Goal: Task Accomplishment & Management: Use online tool/utility

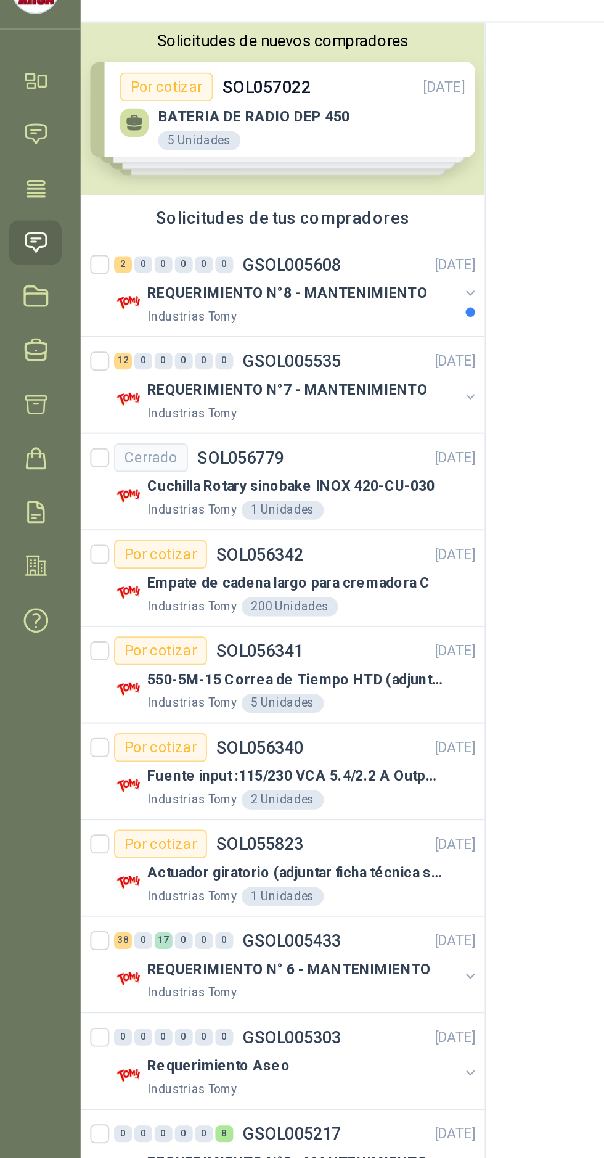
click at [179, 251] on p "GSOL005535" at bounding box center [156, 248] width 51 height 9
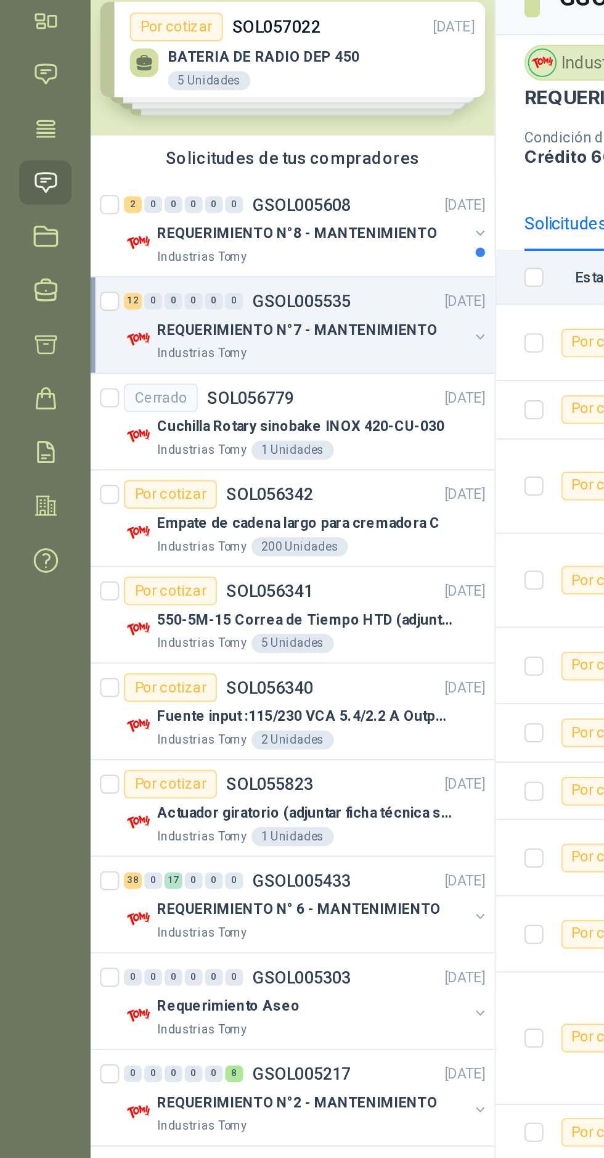
click at [175, 196] on p "GSOL005608" at bounding box center [156, 198] width 51 height 9
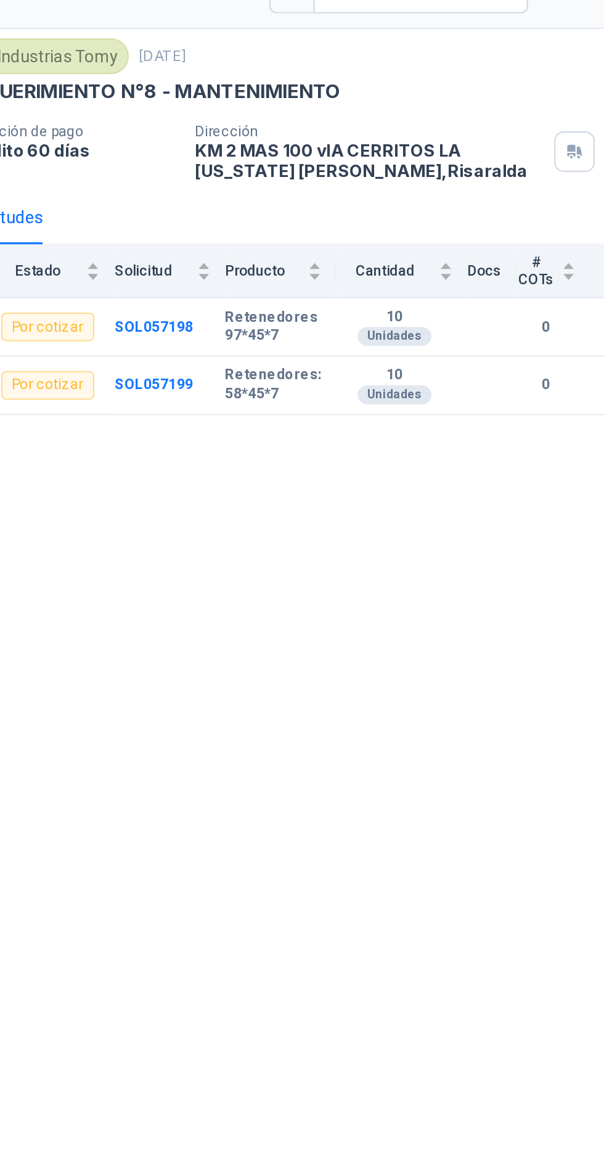
click at [381, 297] on b "SOL057199" at bounding box center [371, 295] width 41 height 9
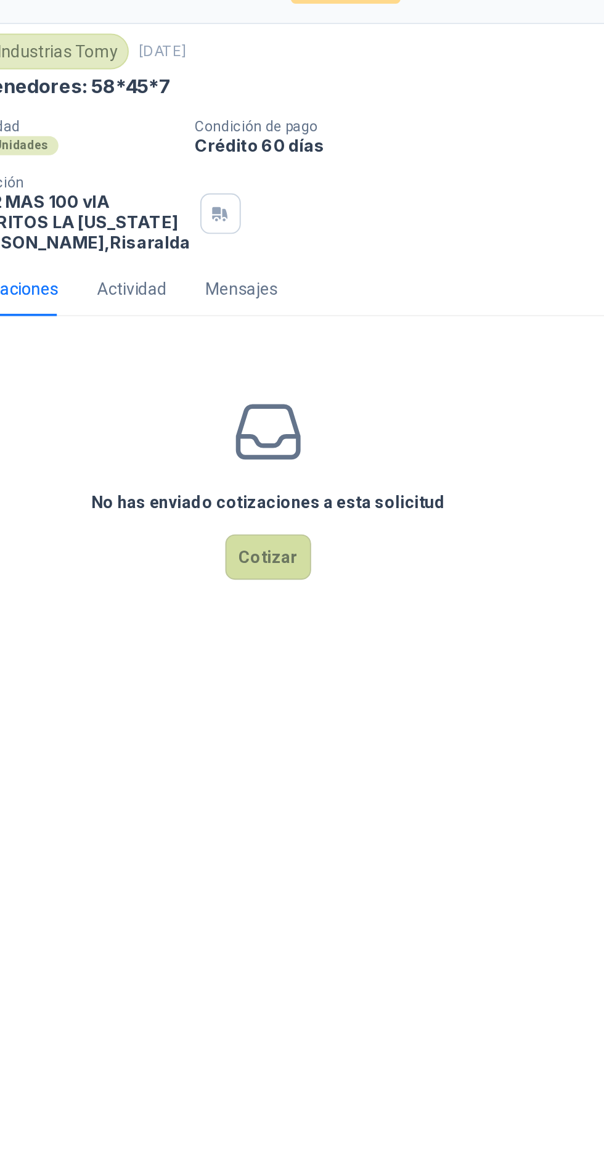
click at [434, 396] on button "Cotizar" at bounding box center [430, 384] width 44 height 23
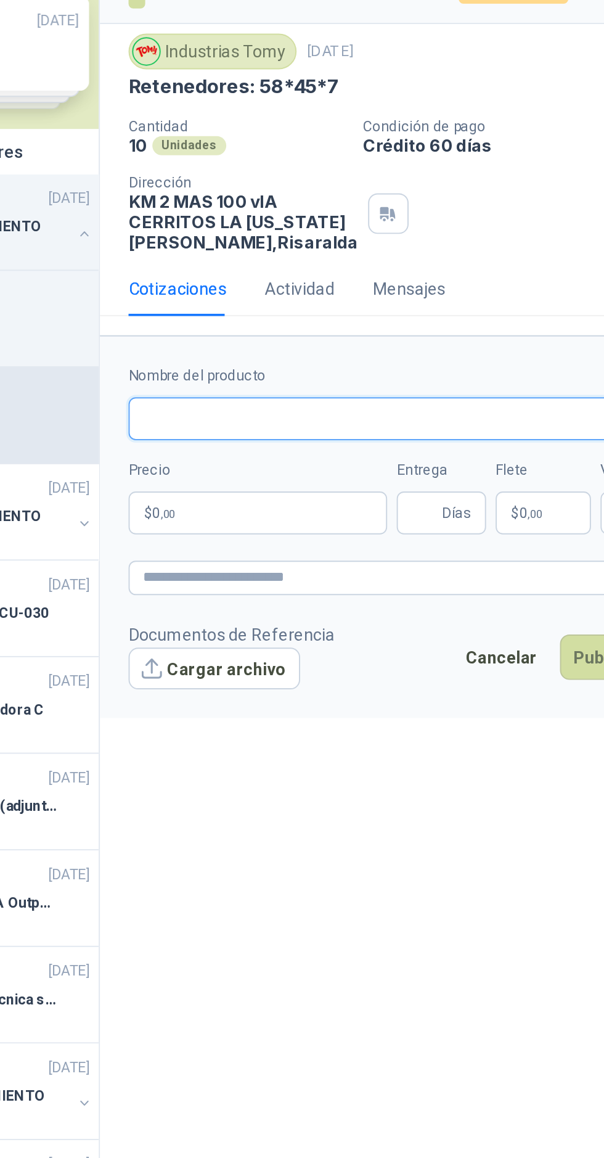
click at [415, 324] on input "Nombre del producto" at bounding box center [430, 313] width 318 height 22
click at [424, 324] on input "*" at bounding box center [430, 313] width 318 height 22
type input "**********"
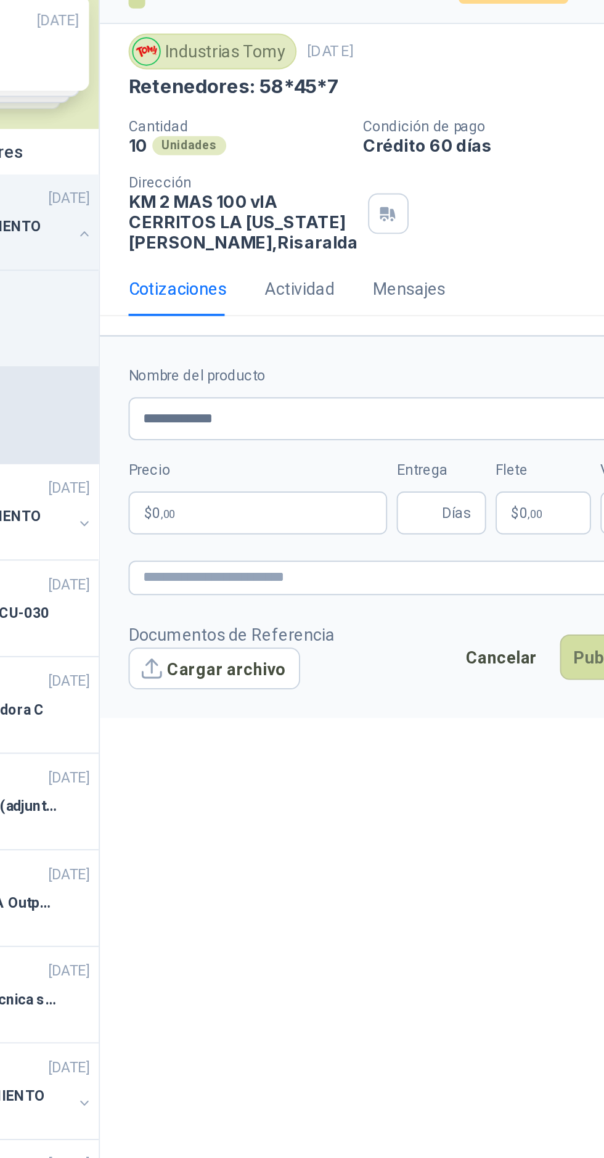
click at [360, 372] on p "$ 0 ,00" at bounding box center [338, 361] width 134 height 22
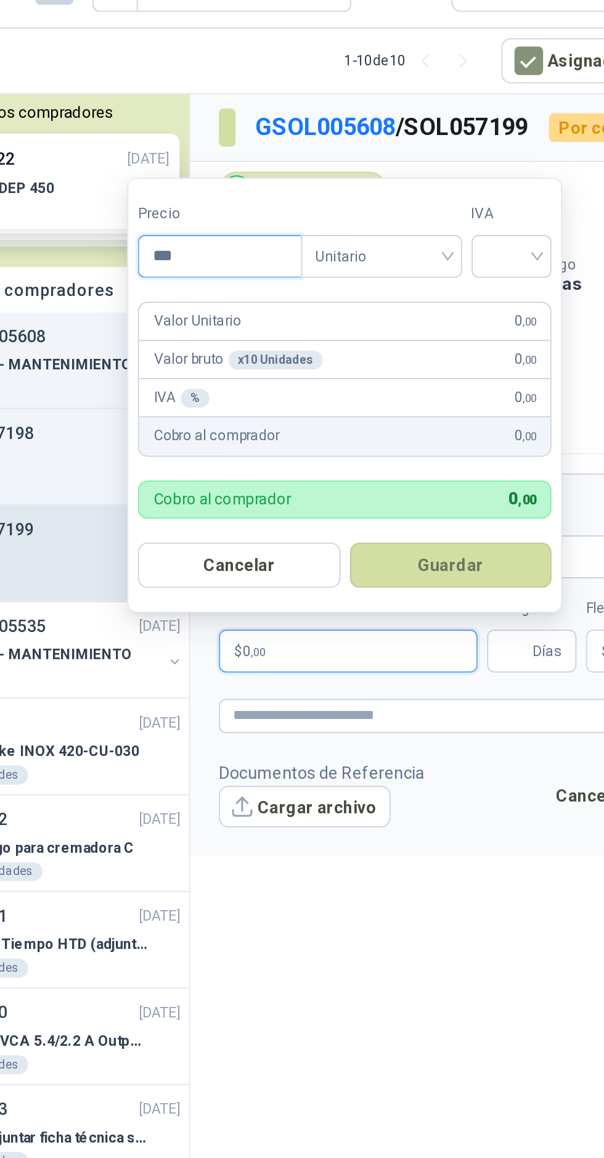
click at [279, 158] on input "***" at bounding box center [271, 157] width 83 height 21
type input "*******"
click at [437, 163] on input "search" at bounding box center [423, 156] width 27 height 19
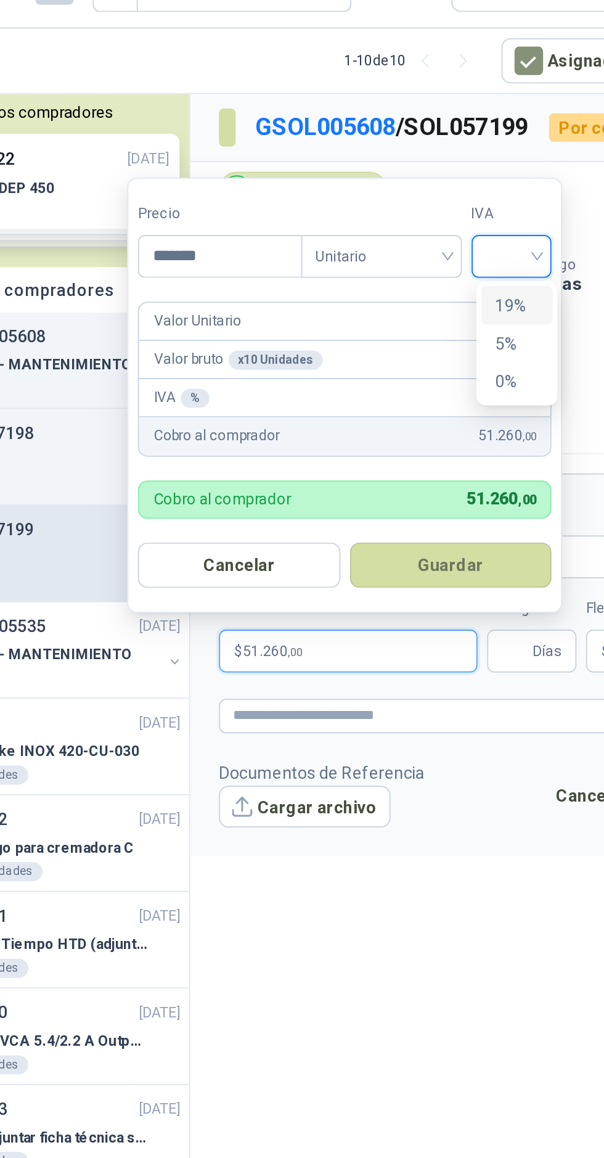
click at [429, 183] on div "19%" at bounding box center [426, 183] width 23 height 14
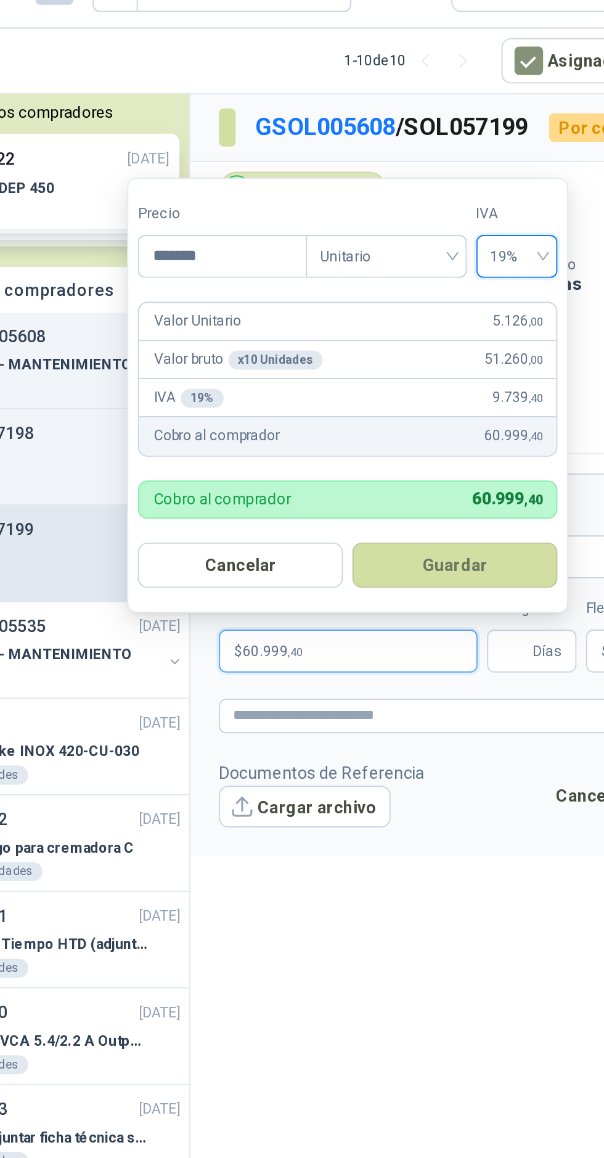
click at [409, 326] on button "Guardar" at bounding box center [393, 316] width 106 height 23
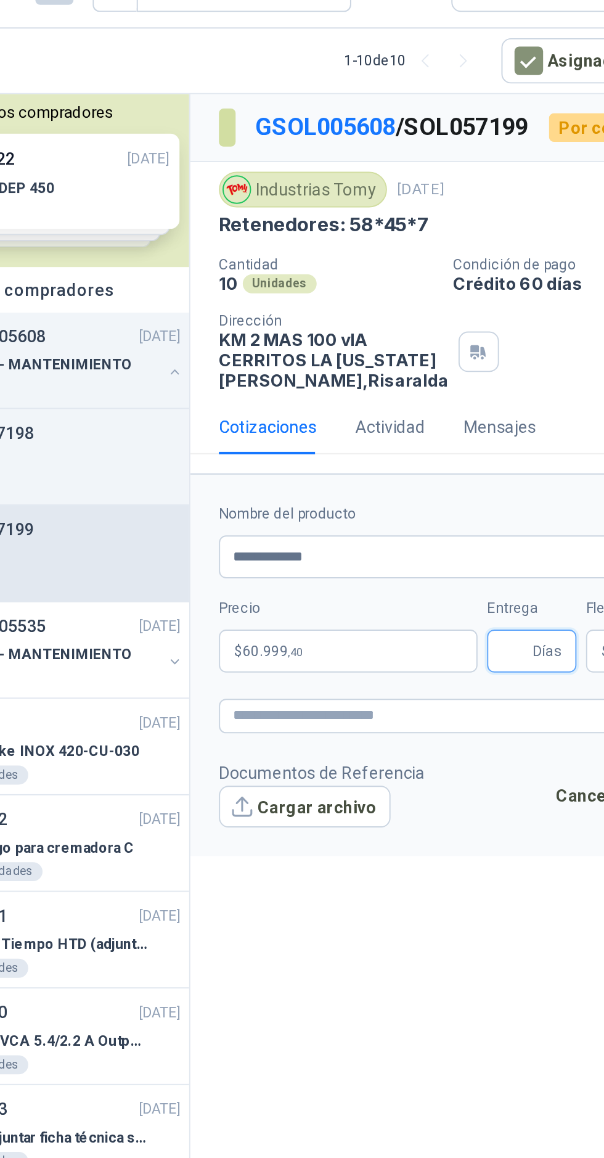
click at [430, 372] on input "Entrega" at bounding box center [425, 361] width 14 height 21
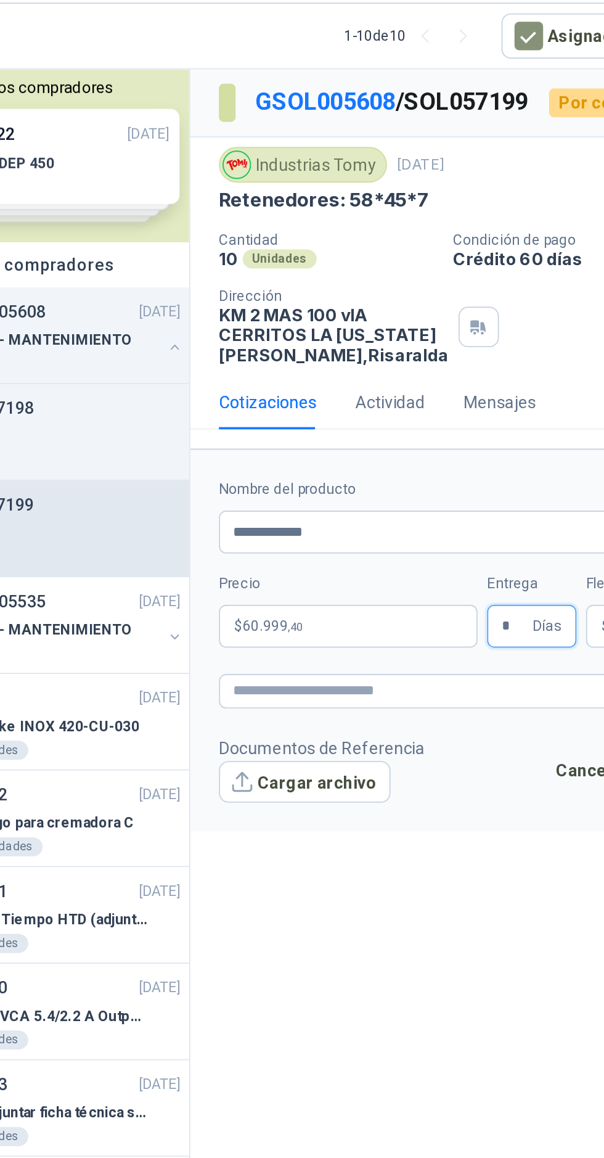
type input "*"
click at [451, 231] on div "Industrias Tomy [DATE] Retenedores: 58*45*7 Cantidad 10 Unidades Condición de p…" at bounding box center [431, 170] width 348 height 123
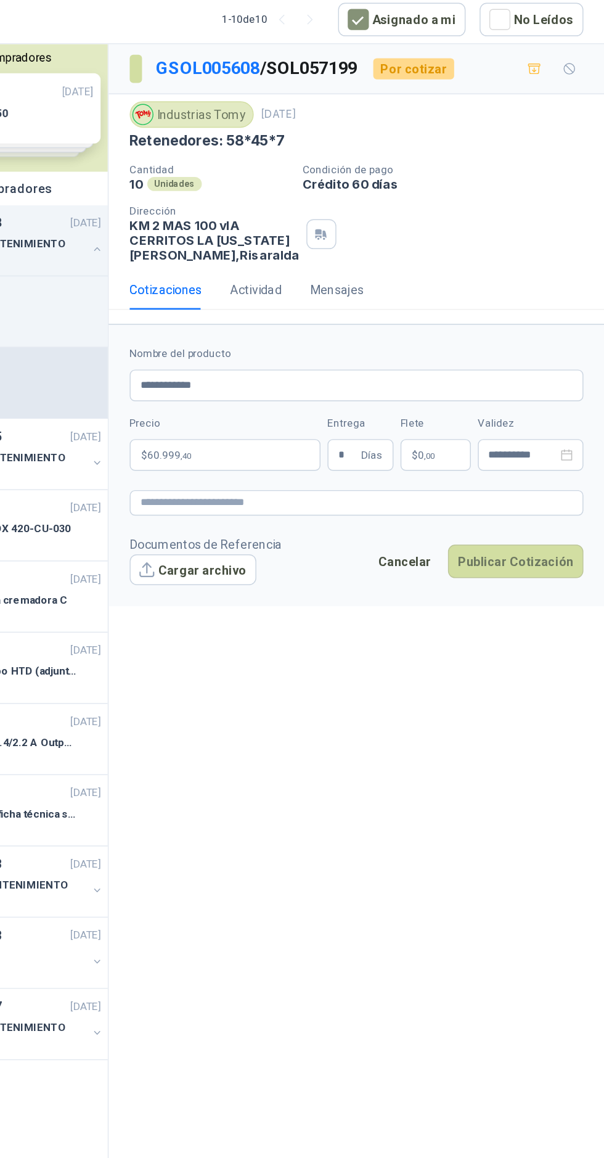
click at [550, 448] on button "Publicar Cotización" at bounding box center [542, 435] width 95 height 23
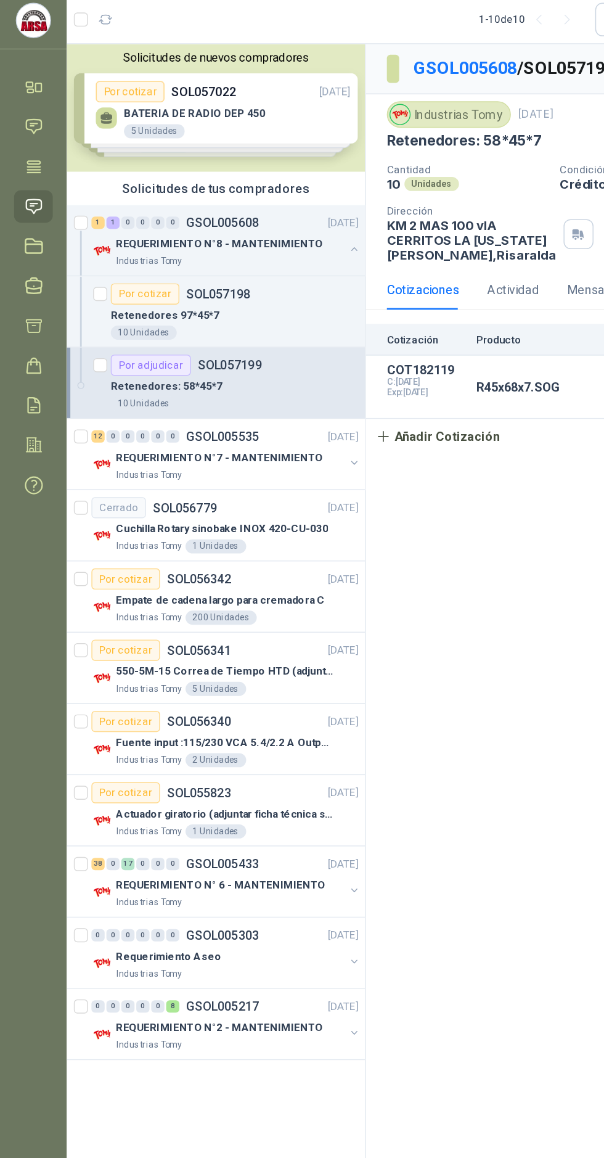
click at [173, 200] on p "GSOL005608" at bounding box center [156, 198] width 51 height 9
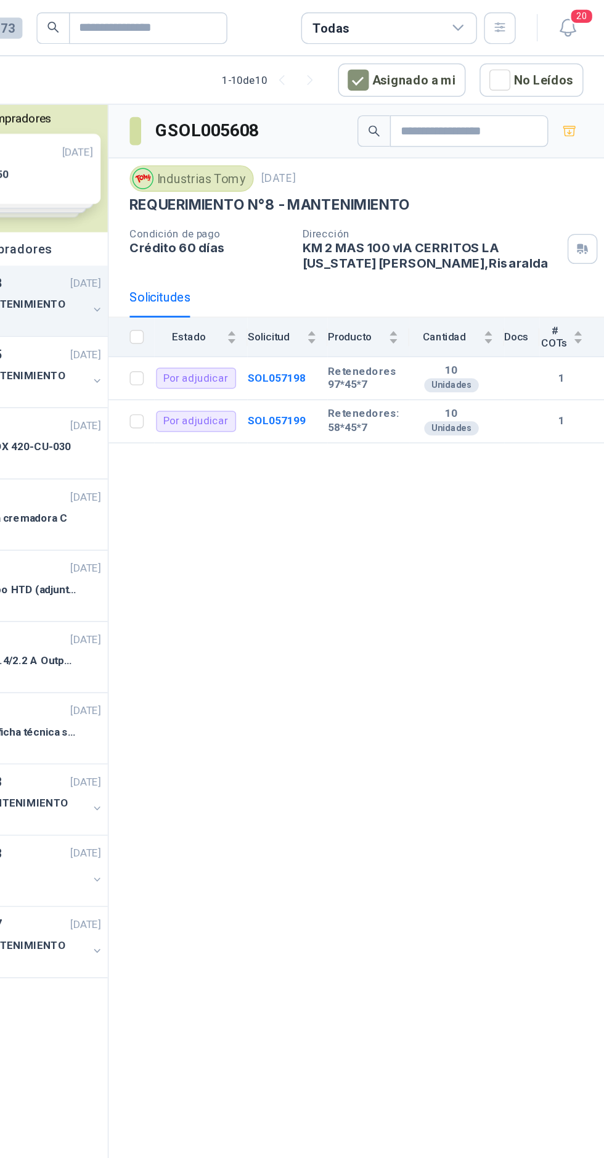
click at [386, 265] on b "SOL057198" at bounding box center [374, 265] width 41 height 9
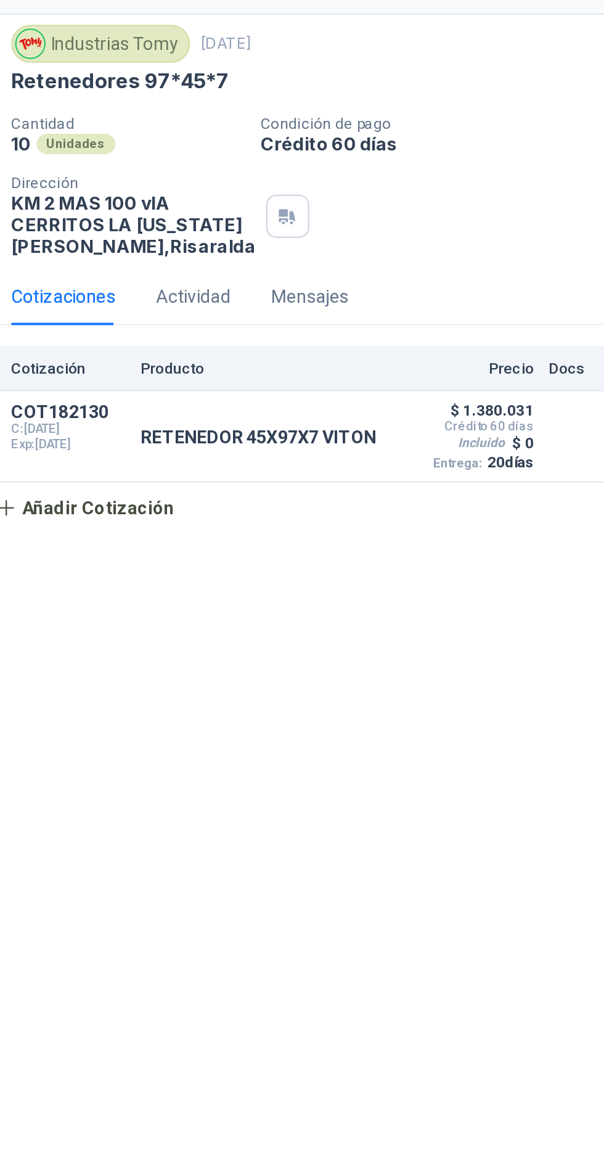
click at [456, 331] on div "Detalles" at bounding box center [456, 314] width 0 height 34
click at [0, 0] on button "Detalles" at bounding box center [0, 0] width 0 height 0
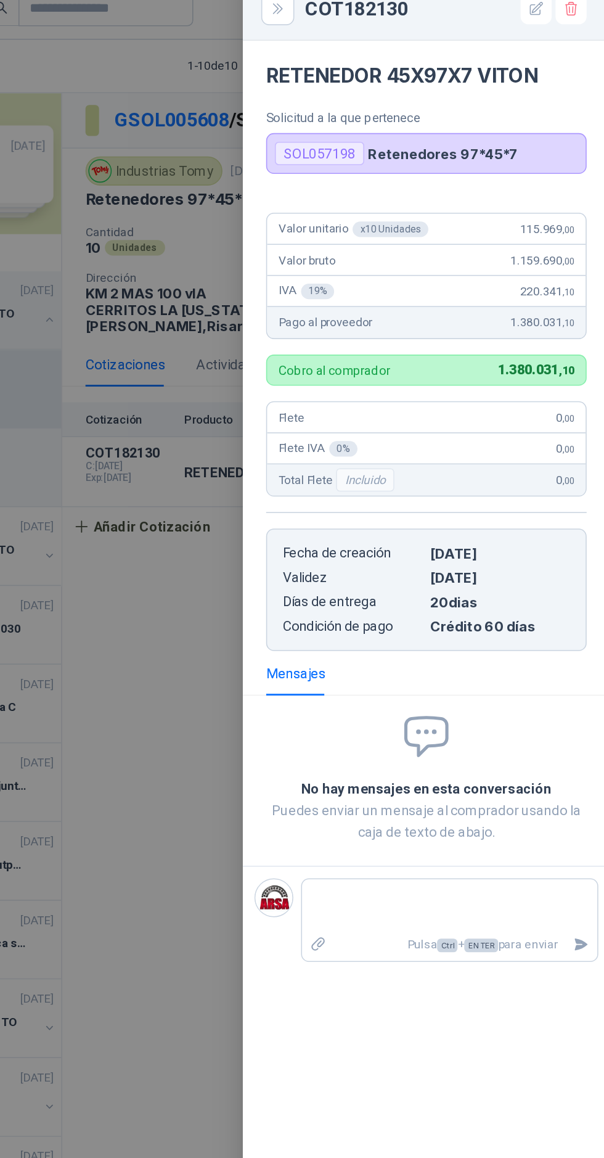
click at [306, 373] on div at bounding box center [302, 579] width 604 height 1158
